Goal: Task Accomplishment & Management: Manage account settings

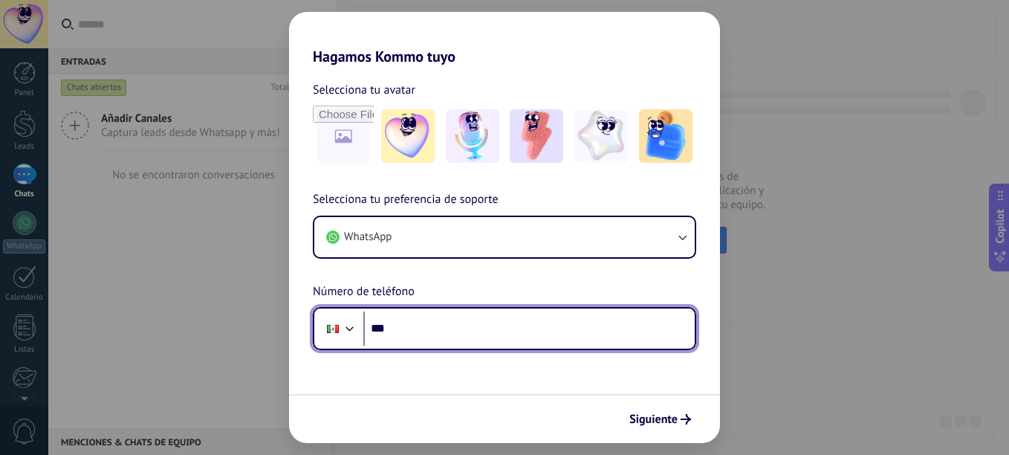
click at [557, 317] on input "***" at bounding box center [528, 328] width 331 height 34
type input "**********"
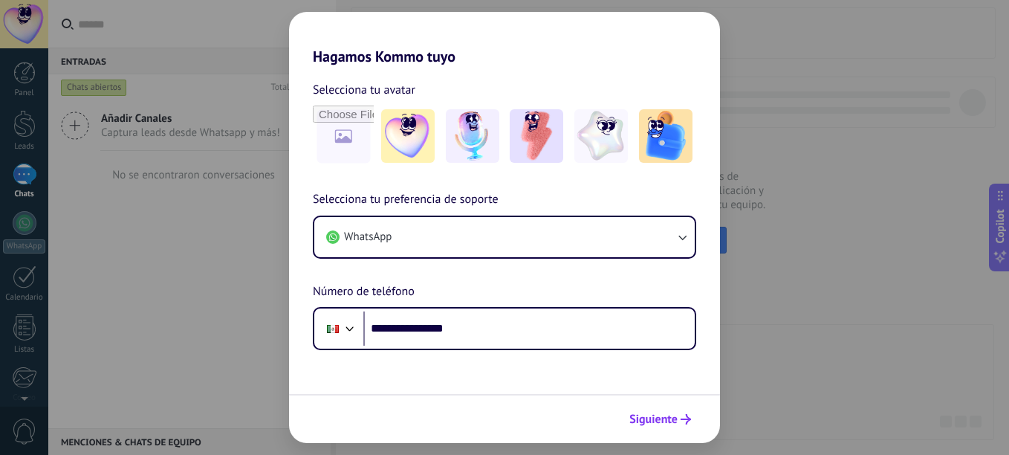
click at [687, 421] on icon "submit" at bounding box center [686, 419] width 10 height 10
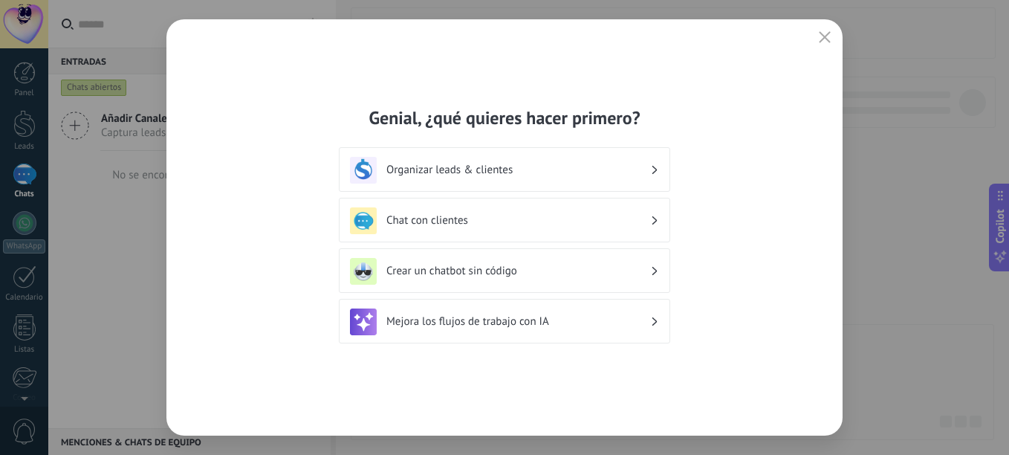
click at [529, 175] on h3 "Organizar leads & clientes" at bounding box center [518, 170] width 264 height 14
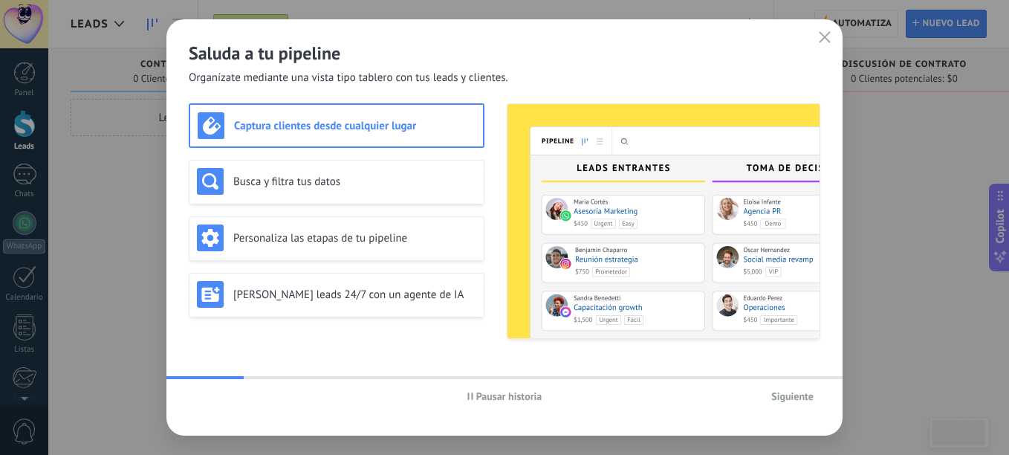
click at [821, 395] on div "Pausar historia Siguiente" at bounding box center [504, 396] width 676 height 34
click at [810, 401] on span "Siguiente" at bounding box center [792, 396] width 42 height 10
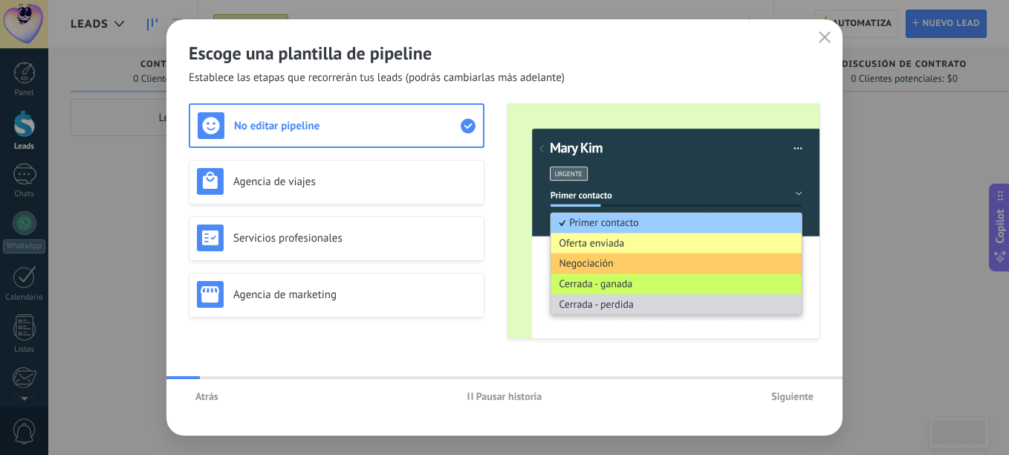
click at [810, 401] on span "Siguiente" at bounding box center [792, 396] width 42 height 10
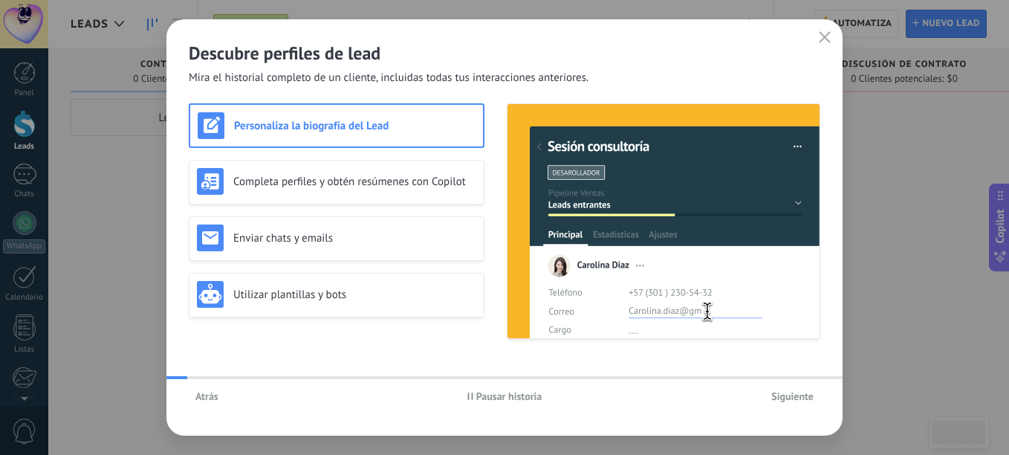
click at [810, 401] on span "Siguiente" at bounding box center [792, 396] width 42 height 10
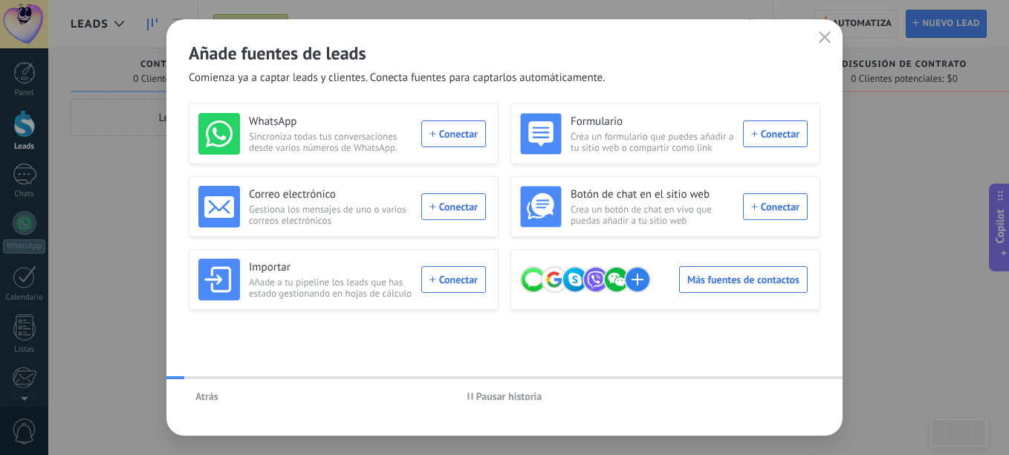
click at [810, 402] on div "Atrás Pausar historia" at bounding box center [504, 396] width 676 height 34
click at [823, 39] on icon "button" at bounding box center [825, 37] width 12 height 12
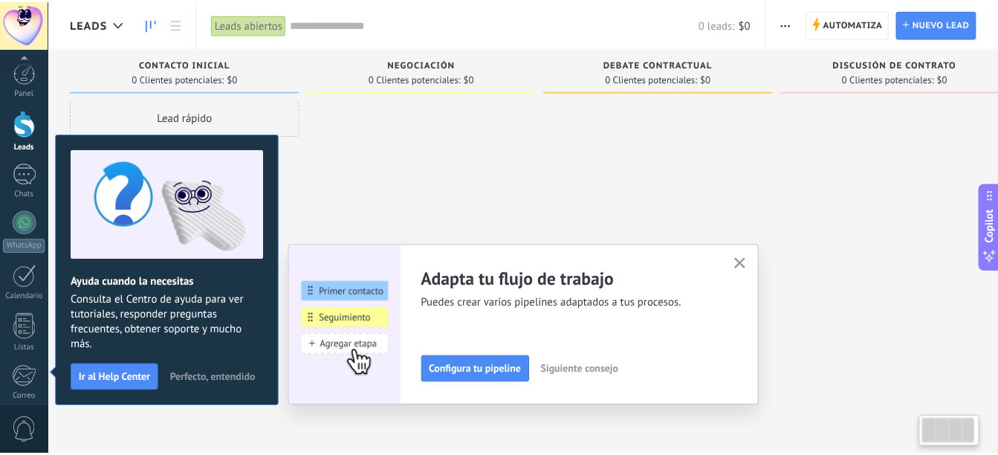
scroll to position [164, 0]
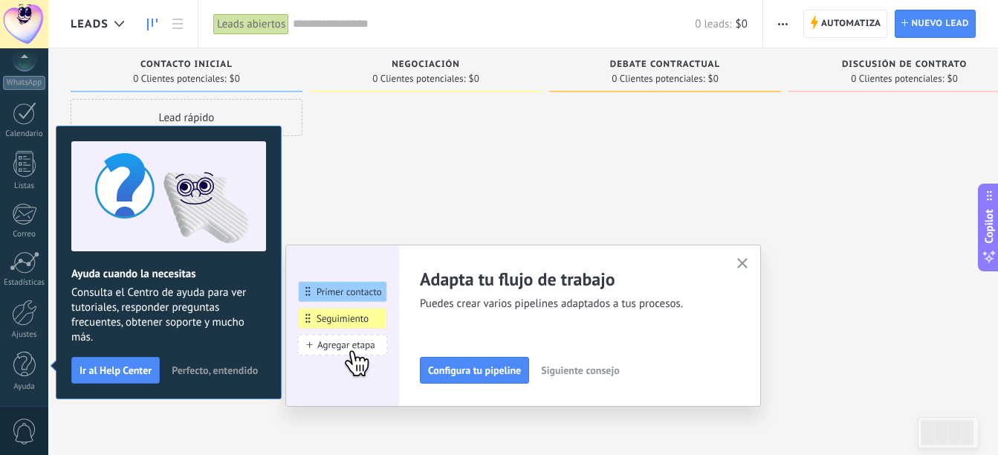
click at [752, 264] on button "button" at bounding box center [743, 264] width 19 height 20
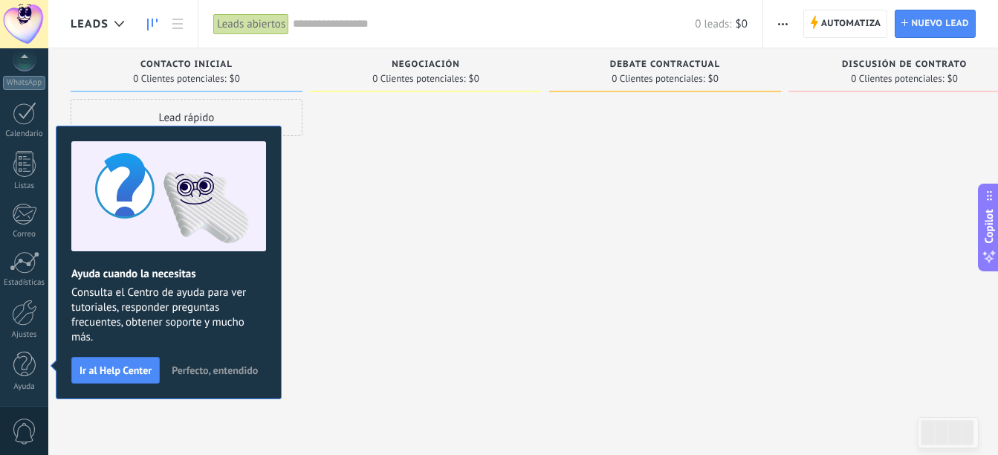
click at [355, 388] on div "Leads Entrantes Solicitudes: [PHONE_NUMBER] Contacto inicial 0 Clientes potenci…" at bounding box center [557, 245] width 972 height 395
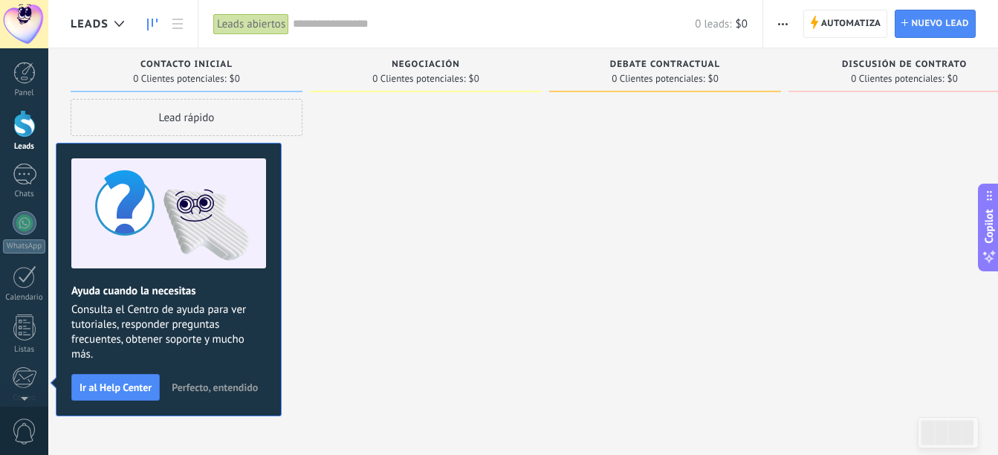
click at [201, 390] on span "Perfecto, entendido" at bounding box center [215, 387] width 86 height 10
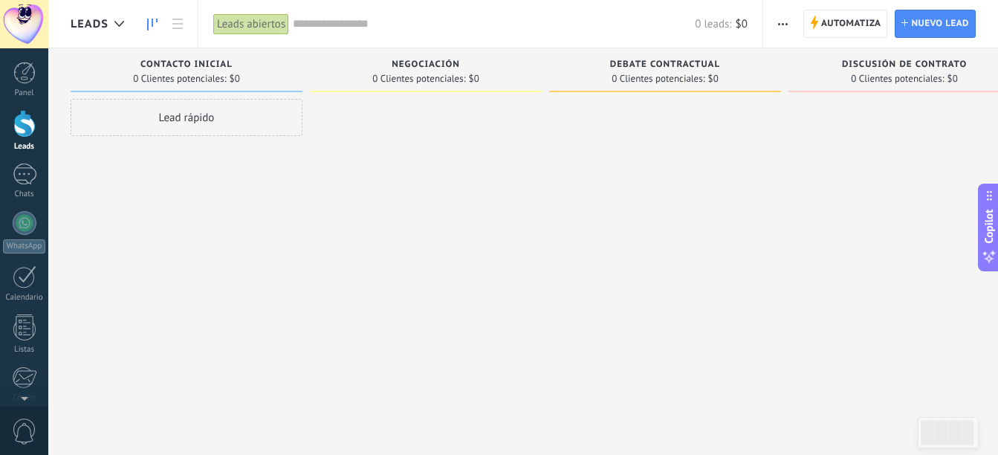
click at [36, 15] on div at bounding box center [24, 24] width 48 height 48
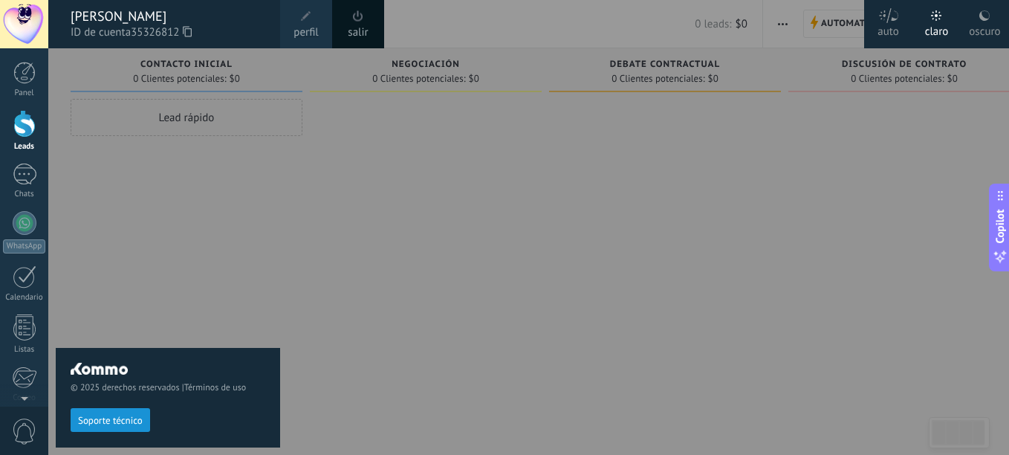
click at [181, 195] on div "© 2025 derechos reservados | Términos de uso Soporte técnico" at bounding box center [168, 251] width 224 height 407
click at [172, 176] on div "© 2025 derechos reservados | Términos de uso Soporte técnico" at bounding box center [168, 251] width 224 height 407
click at [51, 80] on div at bounding box center [552, 227] width 1009 height 455
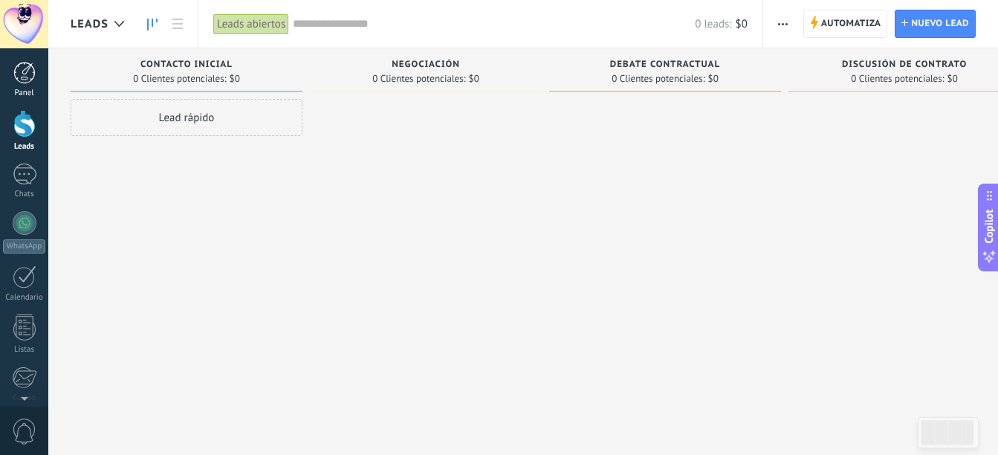
click at [22, 71] on div at bounding box center [24, 73] width 22 height 22
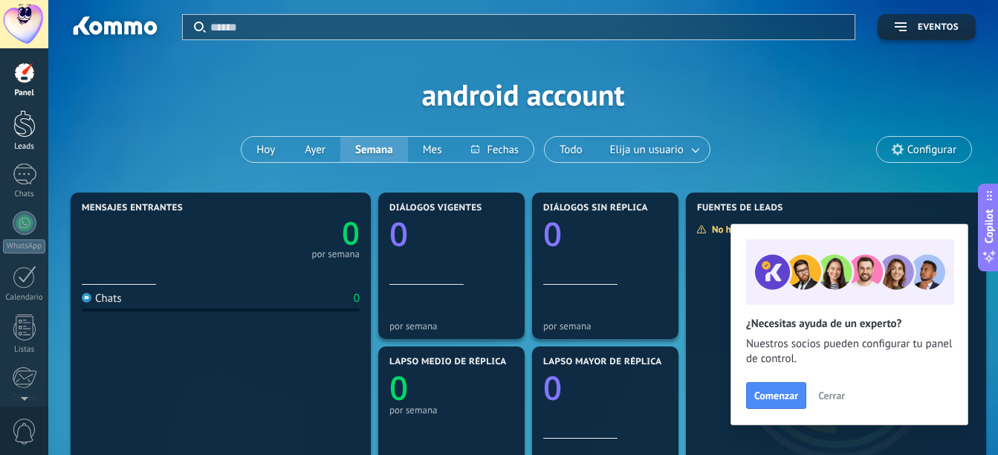
click at [18, 123] on div at bounding box center [24, 123] width 22 height 27
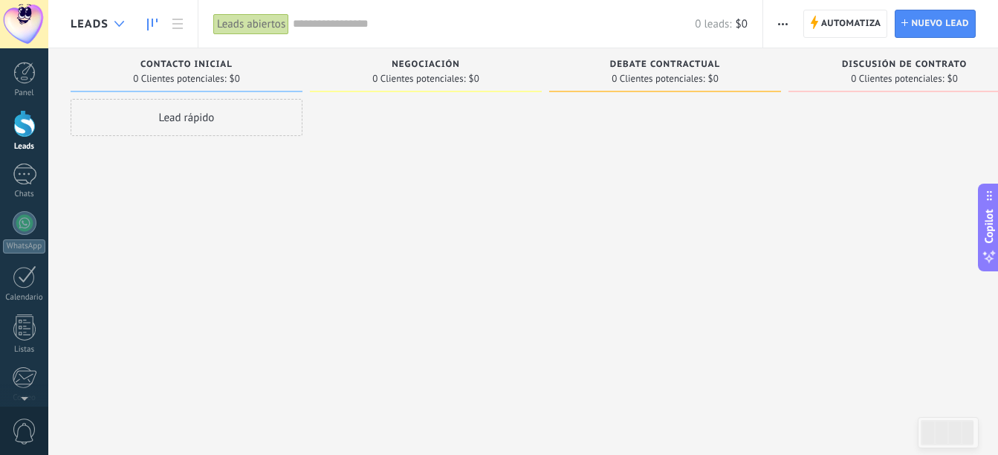
click at [124, 32] on div at bounding box center [119, 24] width 25 height 29
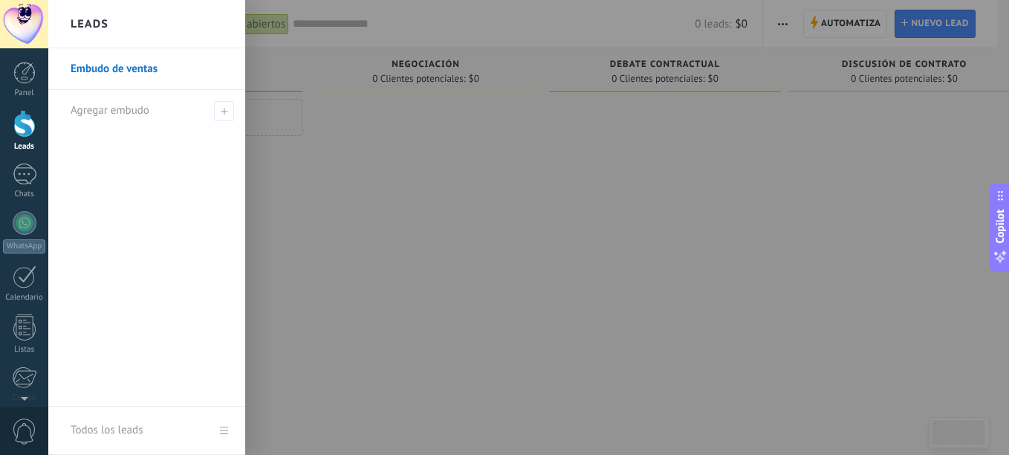
click at [121, 28] on div "Leads" at bounding box center [146, 24] width 197 height 48
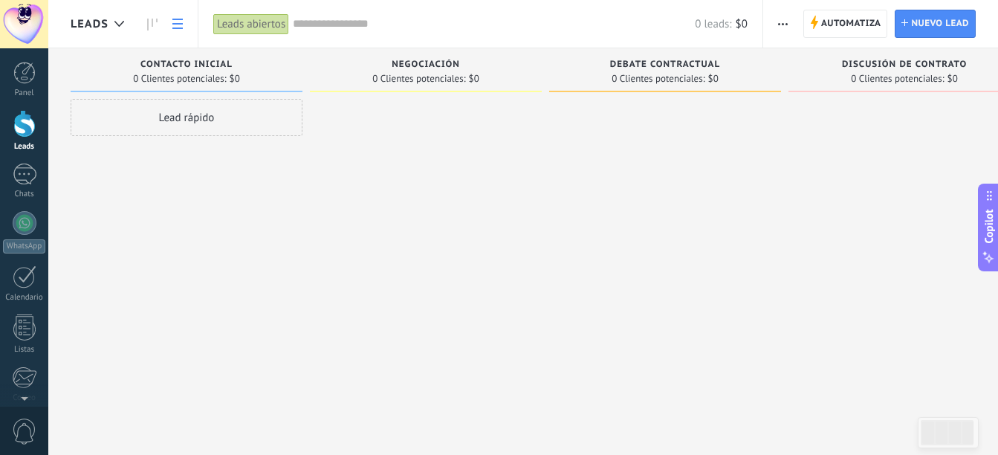
click at [184, 28] on link at bounding box center [177, 24] width 25 height 29
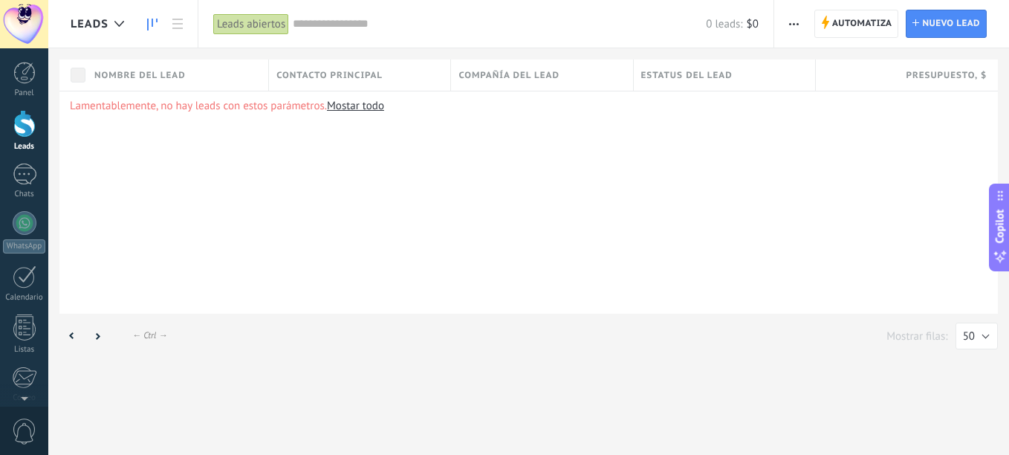
click at [151, 29] on icon at bounding box center [152, 25] width 10 height 12
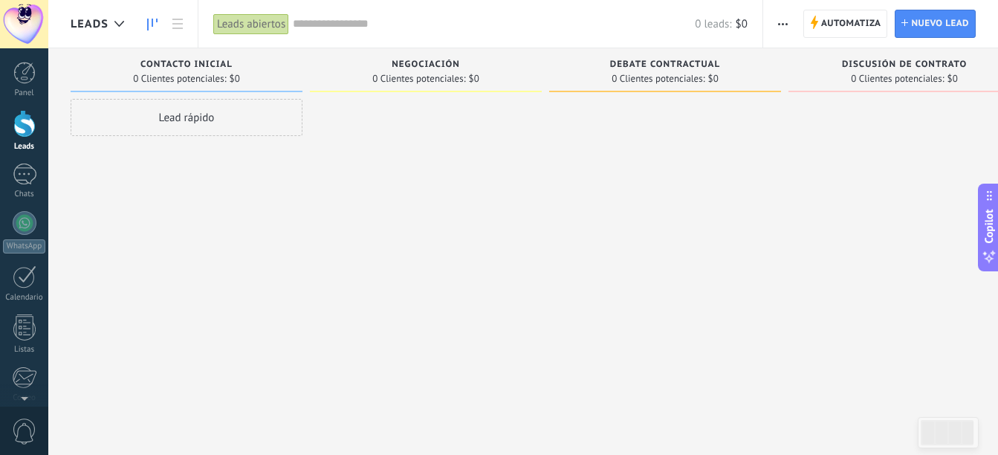
click at [791, 320] on div at bounding box center [905, 229] width 232 height 261
drag, startPoint x: 279, startPoint y: 445, endPoint x: 584, endPoint y: 425, distance: 306.1
click at [587, 425] on div "Leads Entrantes Solicitudes: [PHONE_NUMBER] Contacto inicial 0 Clientes potenci…" at bounding box center [523, 264] width 950 height 433
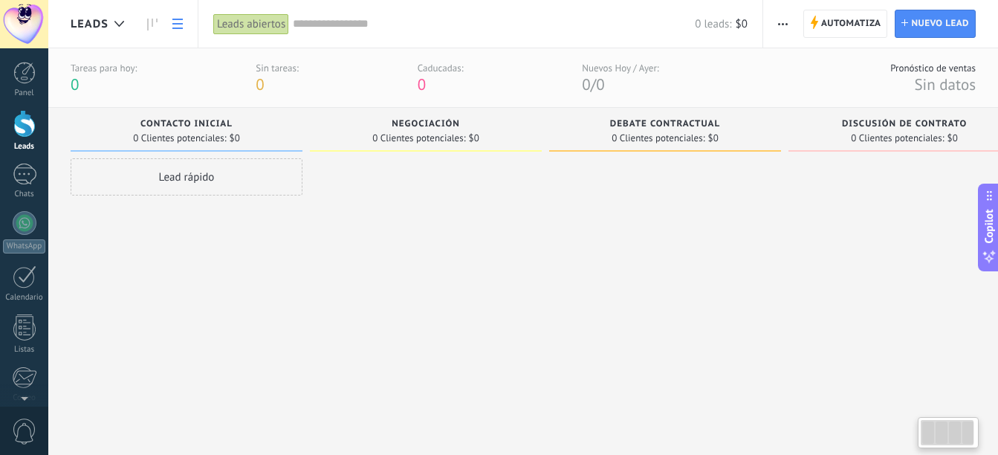
click at [182, 14] on link at bounding box center [177, 24] width 25 height 29
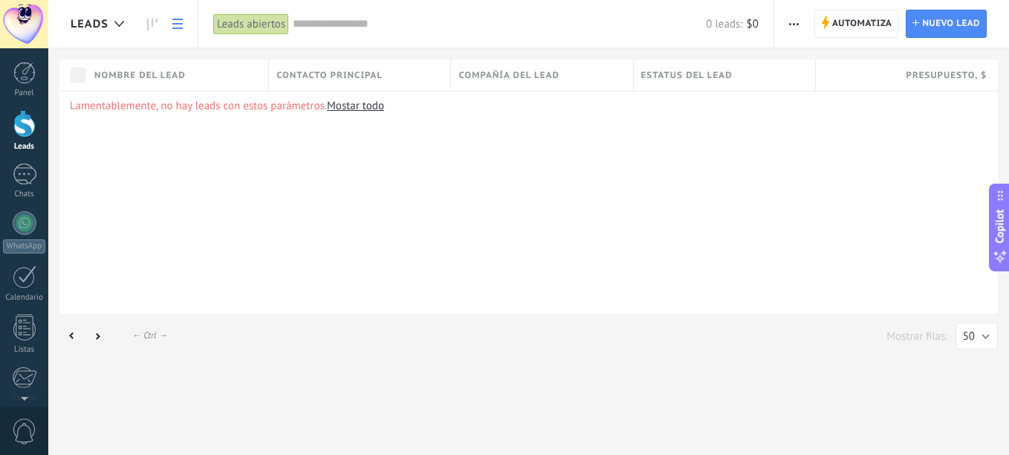
click at [288, 246] on div "Lamentablemente, no hay leads con estos parámetros. [GEOGRAPHIC_DATA] todo" at bounding box center [528, 202] width 939 height 223
click at [349, 109] on link "Mostar todo" at bounding box center [355, 106] width 57 height 14
click at [187, 304] on div "Lamentablemente, no hay leads con estos parámetros. [GEOGRAPHIC_DATA] todo" at bounding box center [528, 202] width 939 height 223
click at [97, 332] on icon at bounding box center [97, 335] width 5 height 7
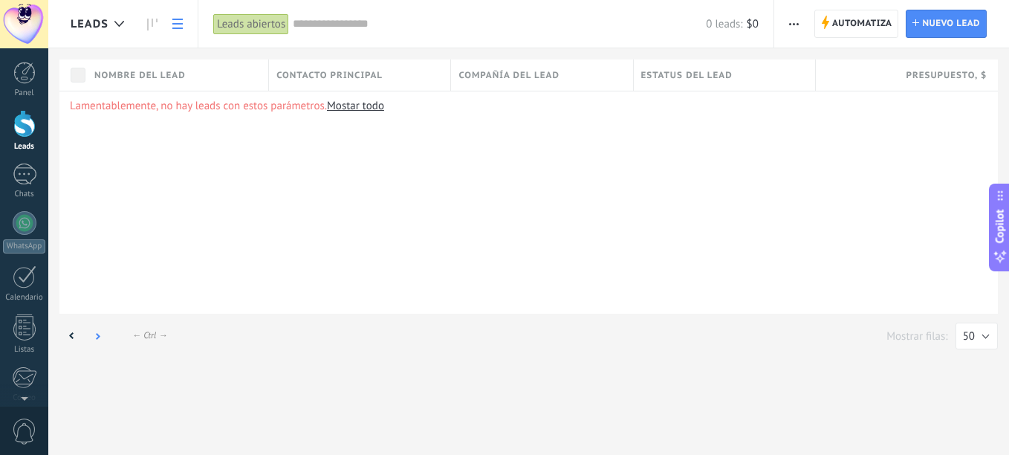
click at [97, 332] on icon at bounding box center [97, 335] width 5 height 7
click at [457, 303] on div "Lamentablemente, no hay leads con estos parámetros. [GEOGRAPHIC_DATA] todo" at bounding box center [528, 202] width 939 height 223
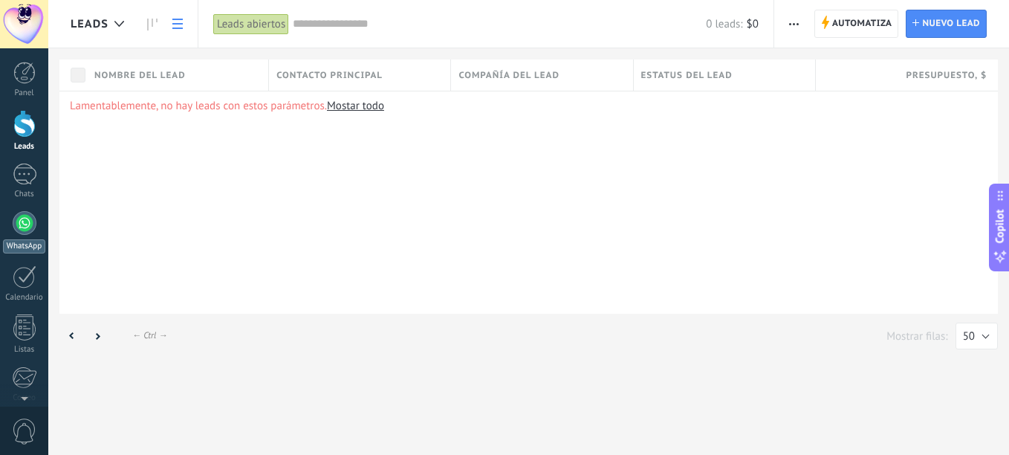
click at [26, 221] on div at bounding box center [25, 223] width 24 height 24
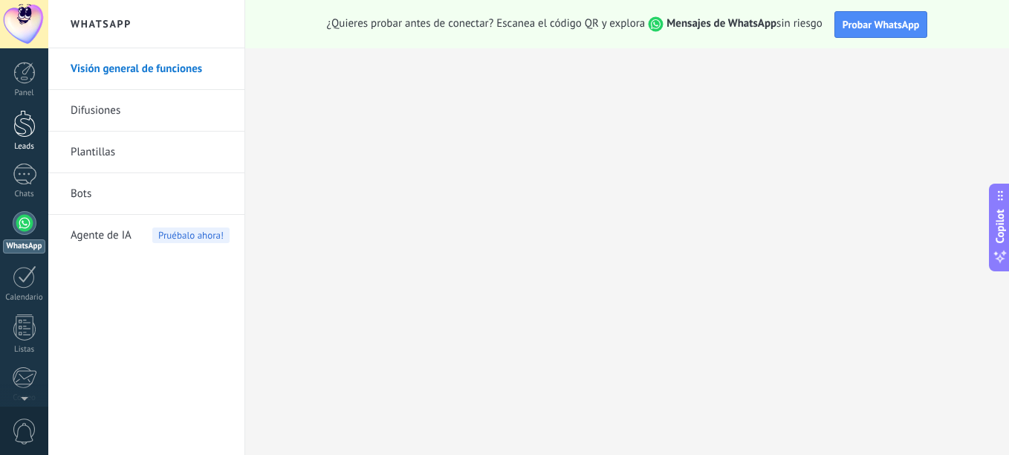
click at [18, 123] on div at bounding box center [24, 123] width 22 height 27
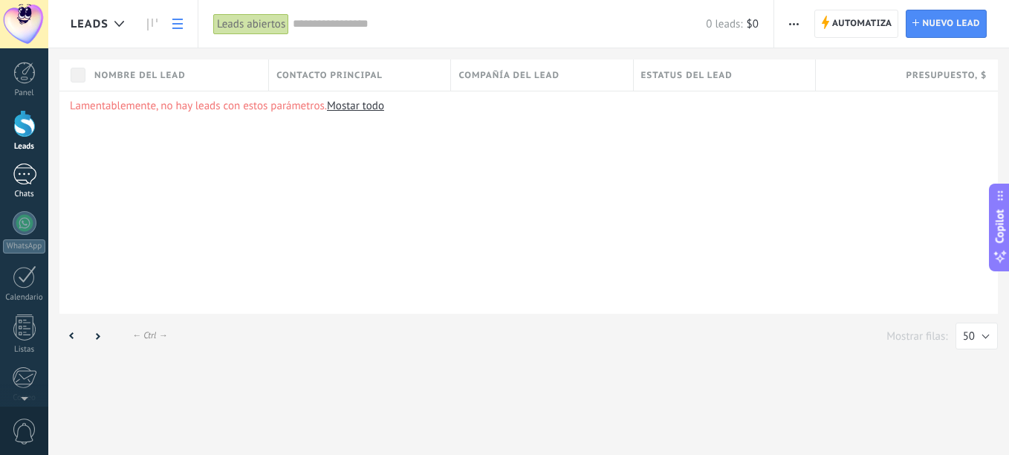
click at [18, 175] on div at bounding box center [25, 175] width 24 height 22
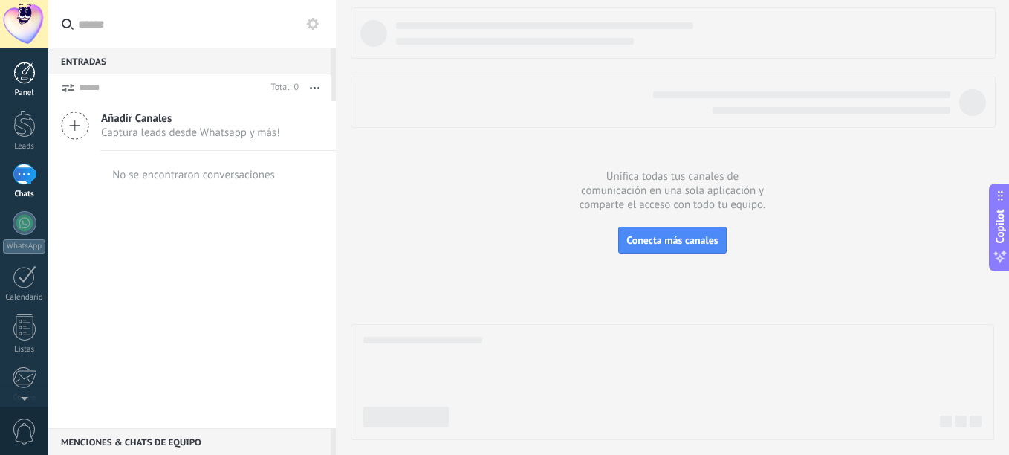
click at [24, 74] on div at bounding box center [24, 73] width 22 height 22
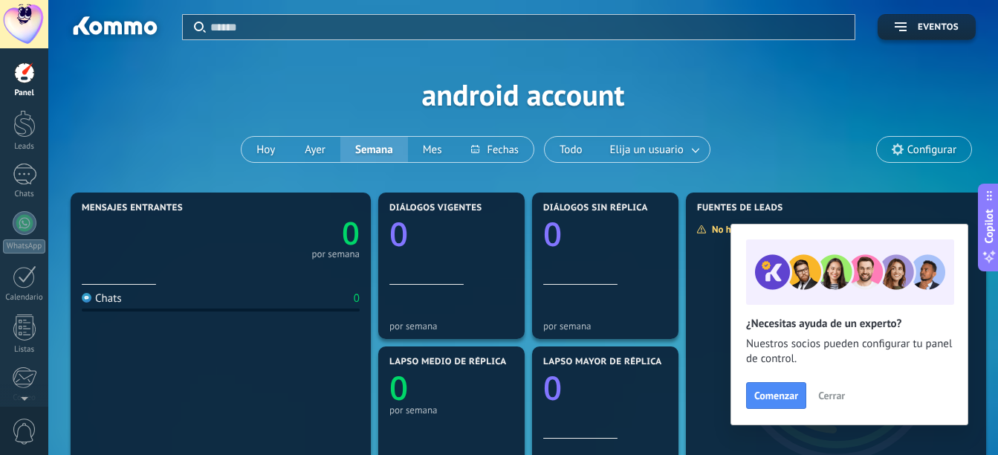
click at [825, 390] on span "Cerrar" at bounding box center [831, 395] width 27 height 10
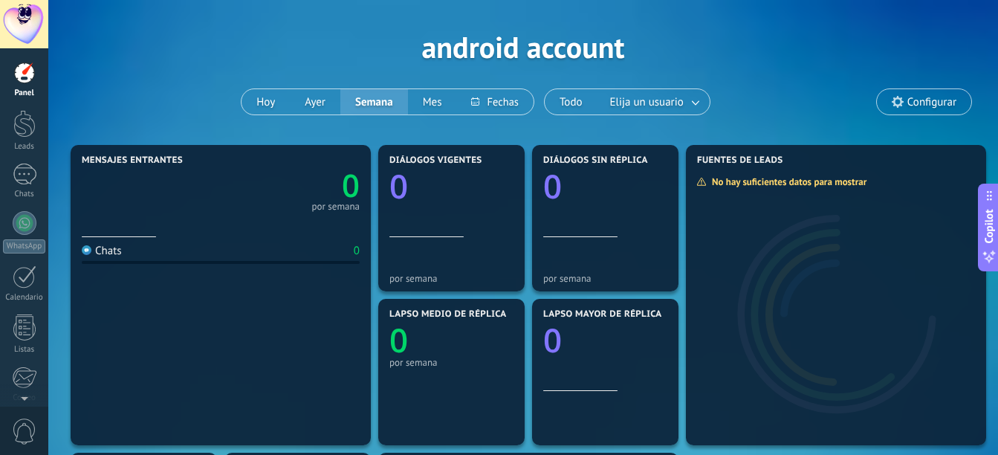
scroll to position [74, 0]
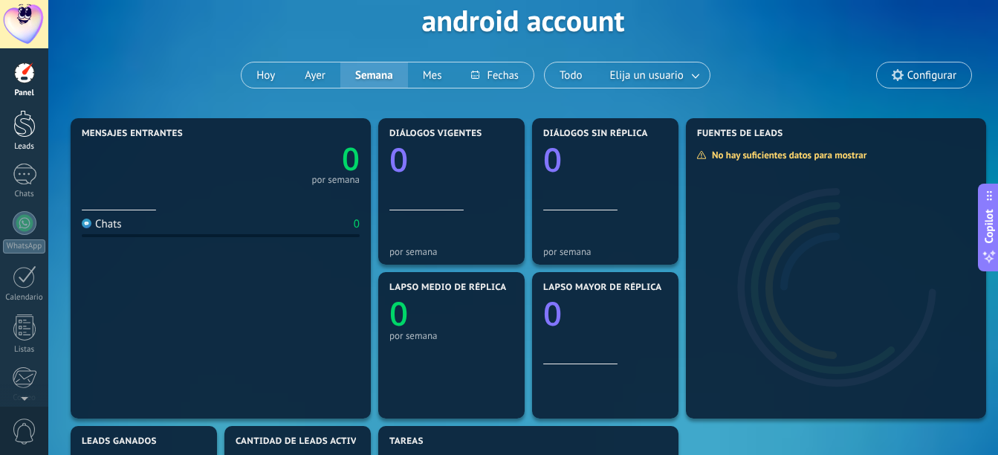
click at [7, 125] on link "Leads" at bounding box center [24, 131] width 48 height 42
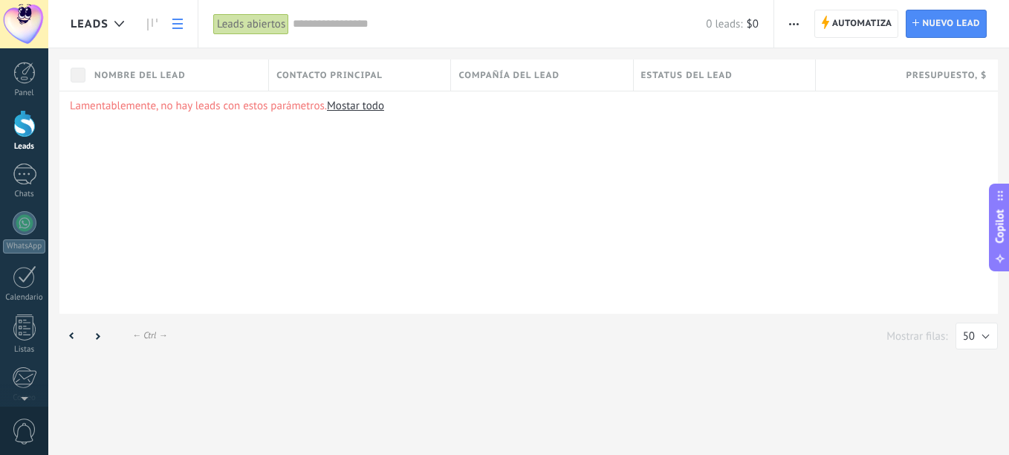
click at [499, 214] on div "Lamentablemente, no hay leads con estos parámetros. [GEOGRAPHIC_DATA] todo" at bounding box center [528, 202] width 939 height 223
